Goal: Task Accomplishment & Management: Complete application form

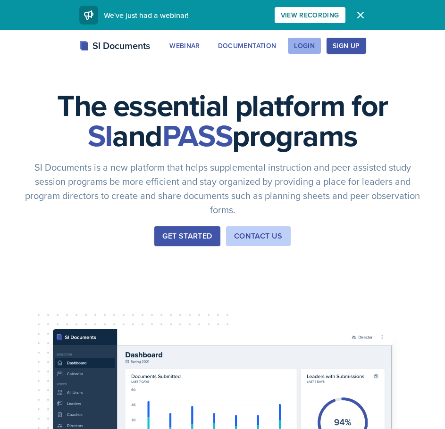
click at [305, 48] on div "Login" at bounding box center [304, 46] width 21 height 8
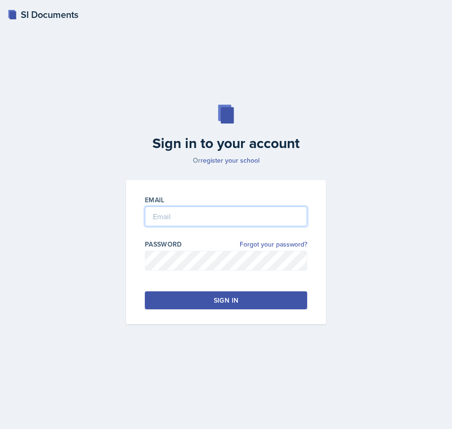
click at [208, 221] on input "email" at bounding box center [226, 217] width 162 height 20
type input "[EMAIL_ADDRESS][DOMAIN_NAME]"
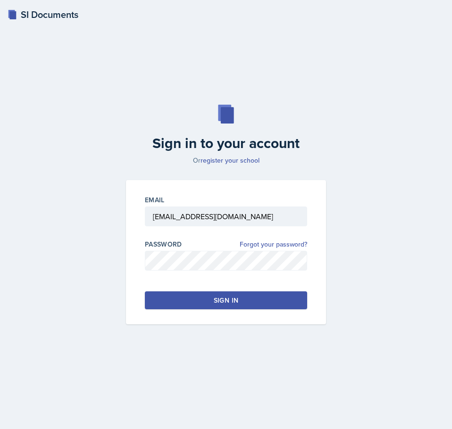
click at [273, 300] on button "Sign in" at bounding box center [226, 301] width 162 height 18
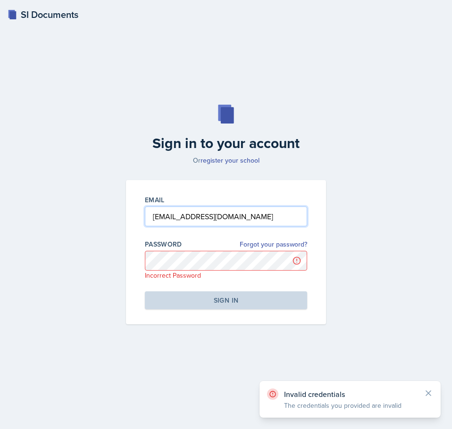
click at [278, 216] on input "[EMAIL_ADDRESS][DOMAIN_NAME]" at bounding box center [226, 217] width 162 height 20
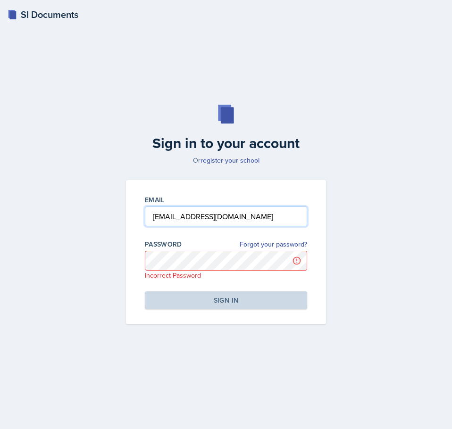
drag, startPoint x: 263, startPoint y: 210, endPoint x: 239, endPoint y: 215, distance: 24.4
click at [0, 218] on html "SI Documents Sign in to your account Or register your school Email [EMAIL_ADDRE…" at bounding box center [226, 214] width 452 height 429
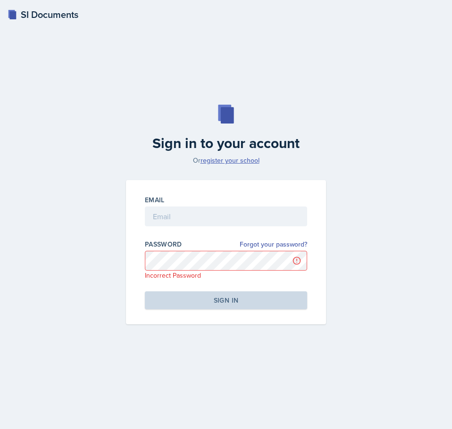
click at [242, 162] on link "register your school" at bounding box center [230, 160] width 59 height 9
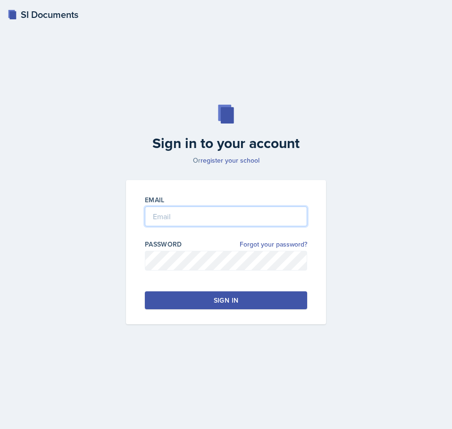
click at [184, 212] on input "email" at bounding box center [226, 217] width 162 height 20
type input "[EMAIL_ADDRESS][DOMAIN_NAME]"
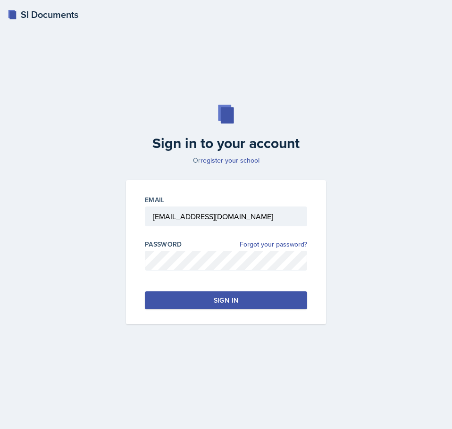
click at [200, 296] on button "Sign in" at bounding box center [226, 301] width 162 height 18
click at [174, 298] on button "Sign in" at bounding box center [226, 301] width 162 height 18
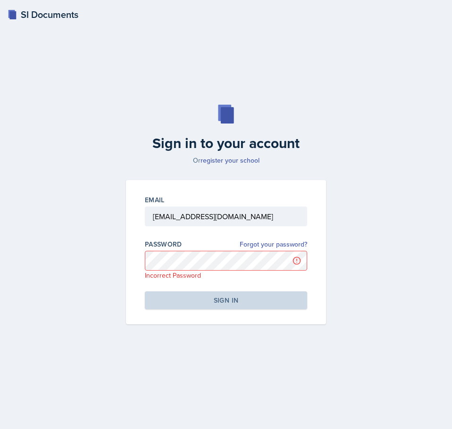
click at [47, 22] on div "SI Documents Sign in to your account Or register your school Email [EMAIL_ADDRE…" at bounding box center [226, 214] width 452 height 429
click at [46, 18] on div "SI Documents" at bounding box center [43, 15] width 71 height 14
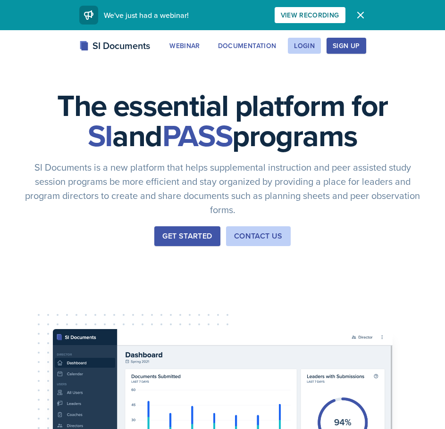
click at [346, 46] on div "Sign Up" at bounding box center [346, 46] width 27 height 8
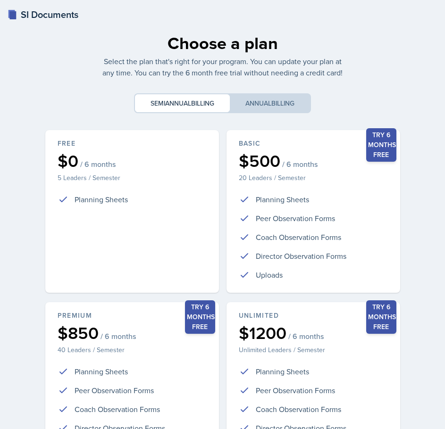
click at [34, 17] on div "SI Documents" at bounding box center [43, 15] width 71 height 14
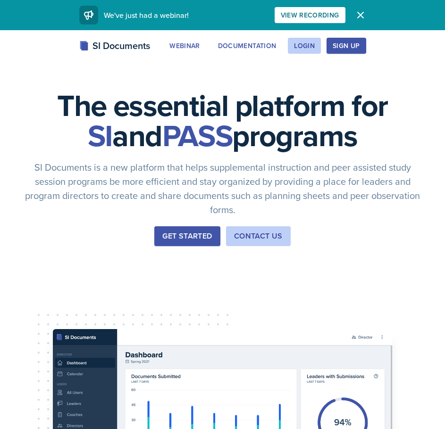
click at [359, 13] on icon "button" at bounding box center [360, 14] width 11 height 11
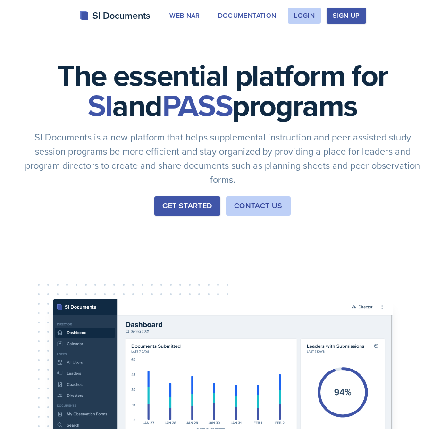
click at [349, 17] on div "Sign Up" at bounding box center [346, 16] width 27 height 8
